Goal: Feedback & Contribution: Submit feedback/report problem

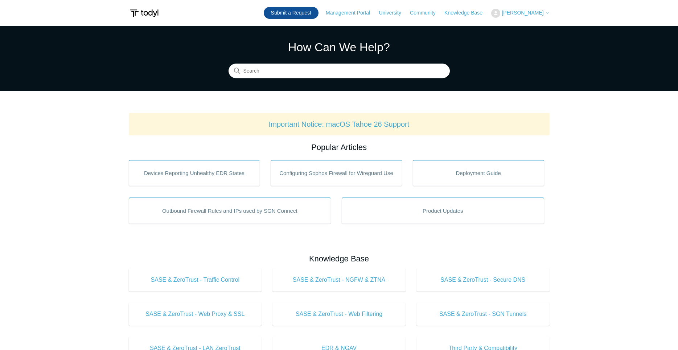
click at [278, 7] on link "Submit a Request" at bounding box center [291, 13] width 55 height 12
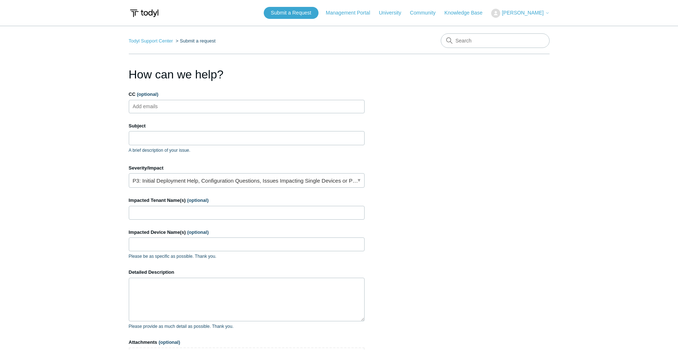
click at [180, 96] on label "CC (optional)" at bounding box center [247, 94] width 236 height 7
click at [173, 101] on input "CC (optional)" at bounding box center [151, 106] width 43 height 11
click at [178, 103] on ul "Add emails" at bounding box center [247, 106] width 236 height 13
type input "[EMAIL_ADDRESS][DOMAIN_NAME]"
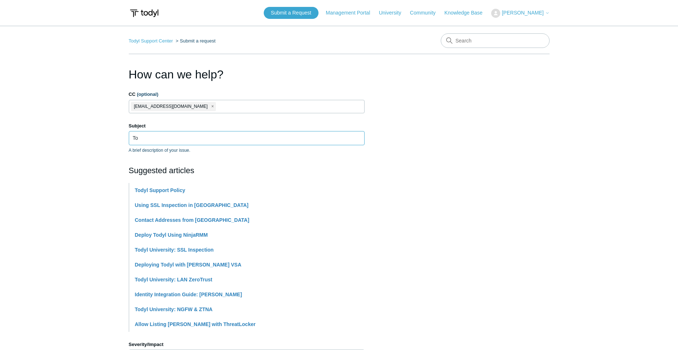
type input "T"
type input "Endpoints not updating to latest version"
click at [543, 135] on section "How can we help? CC (optional) [EMAIL_ADDRESS][DOMAIN_NAME] Subject Endpoints n…" at bounding box center [339, 321] width 421 height 510
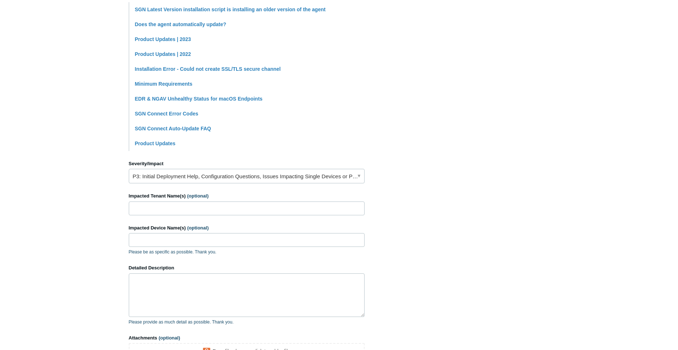
scroll to position [185, 0]
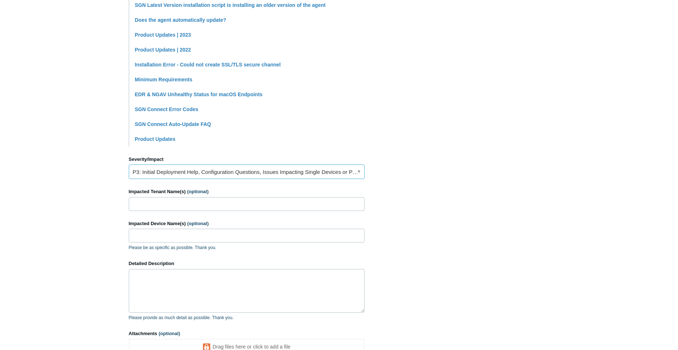
click at [201, 174] on link "P3: Initial Deployment Help, Configuration Questions, Issues Impacting Single D…" at bounding box center [247, 171] width 236 height 15
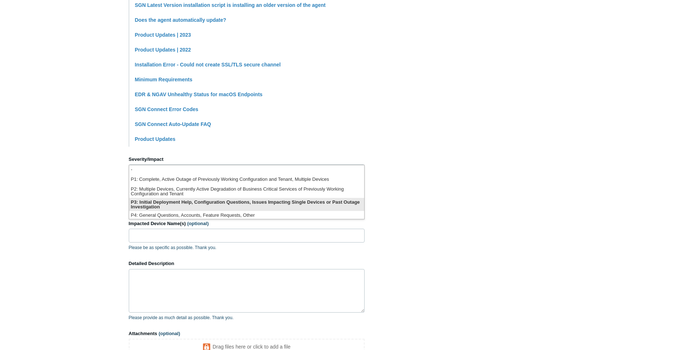
click at [225, 205] on li "P3: Initial Deployment Help, Configuration Questions, Issues Impacting Single D…" at bounding box center [246, 204] width 235 height 13
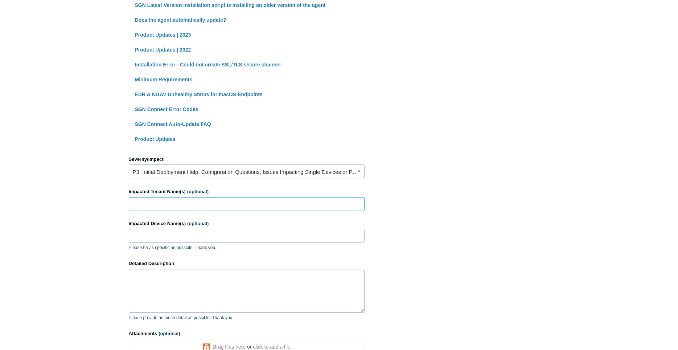
click at [236, 204] on input "Impacted Tenant Name(s) (optional)" at bounding box center [247, 204] width 236 height 14
type input "Health Delegates"
type input "Several devices"
click at [293, 303] on textarea "Detailed Description" at bounding box center [247, 291] width 236 height 44
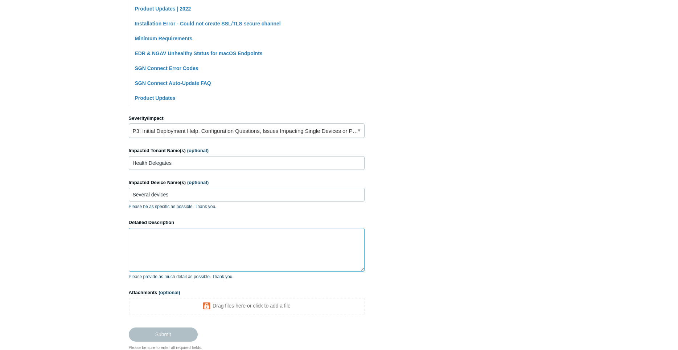
scroll to position [259, 0]
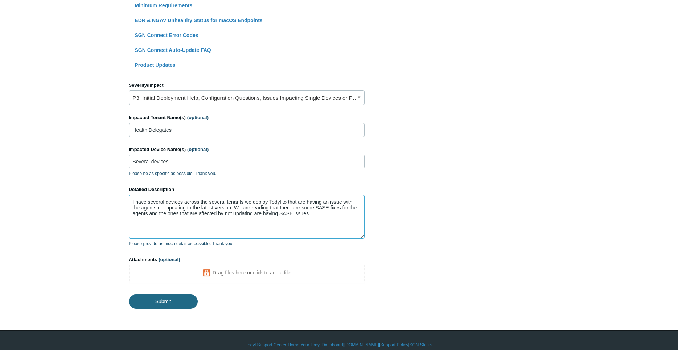
type textarea "I have several devices across the several tenants we deploy Todyl to that are h…"
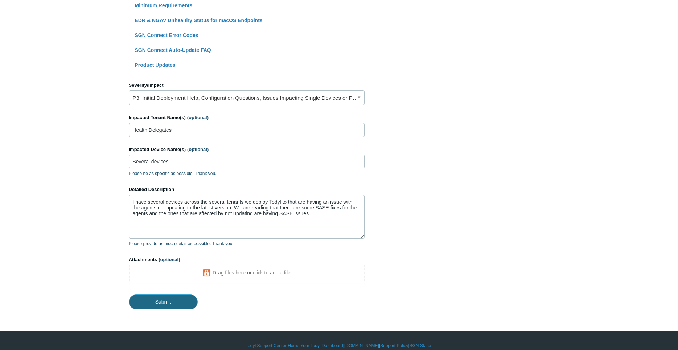
click at [178, 302] on input "Submit" at bounding box center [163, 301] width 69 height 15
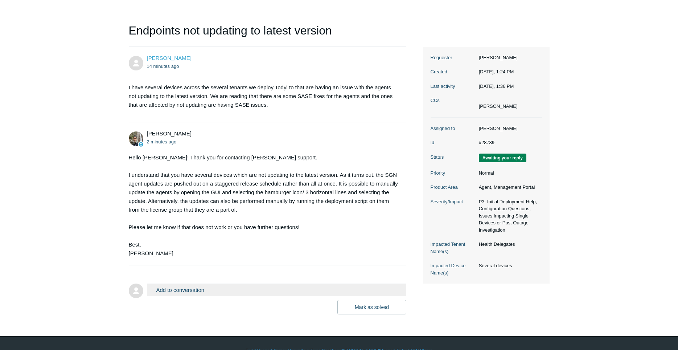
scroll to position [73, 0]
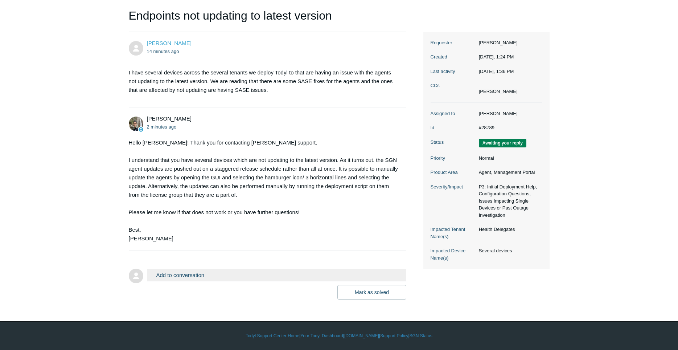
click at [234, 274] on button "Add to conversation" at bounding box center [277, 274] width 260 height 13
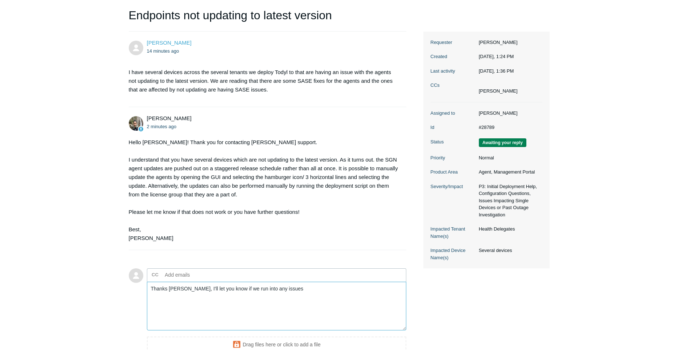
scroll to position [151, 0]
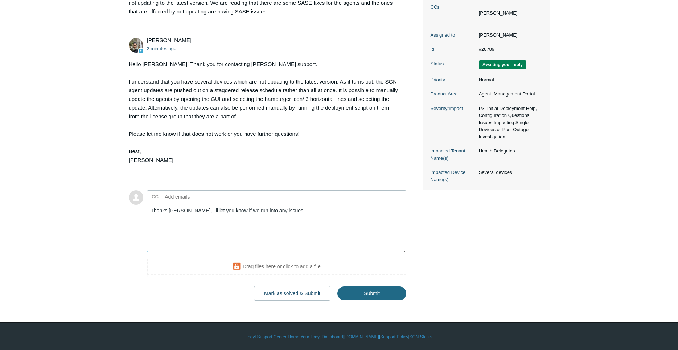
type textarea "Thanks Michael, I'll let you know if we run into any issues"
click at [397, 294] on input "Submit" at bounding box center [371, 293] width 69 height 15
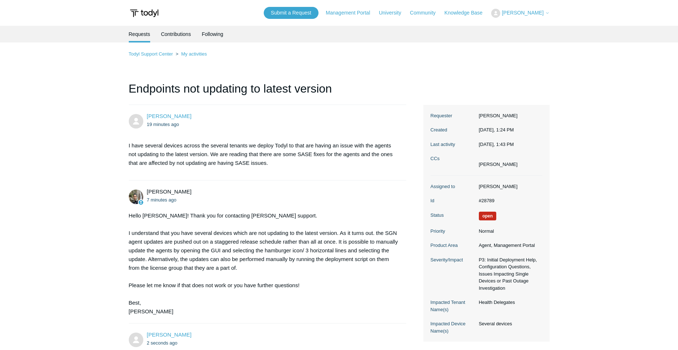
click at [150, 12] on img at bounding box center [144, 13] width 31 height 13
